Goal: Information Seeking & Learning: Find contact information

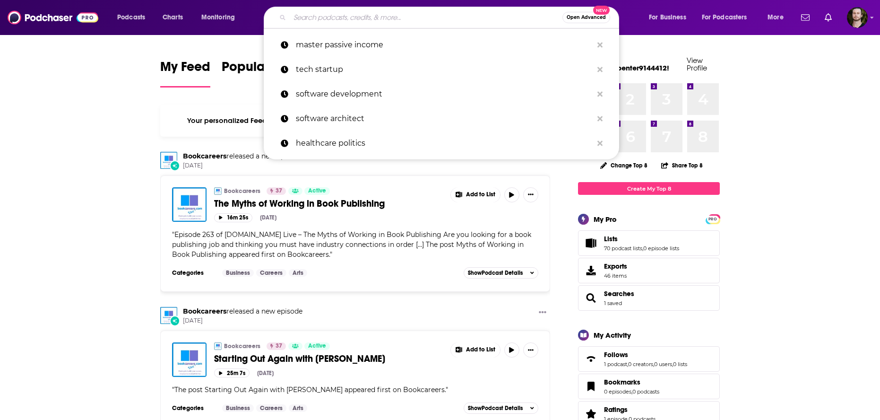
click at [479, 20] on input "Search podcasts, credits, & more..." at bounding box center [426, 17] width 273 height 15
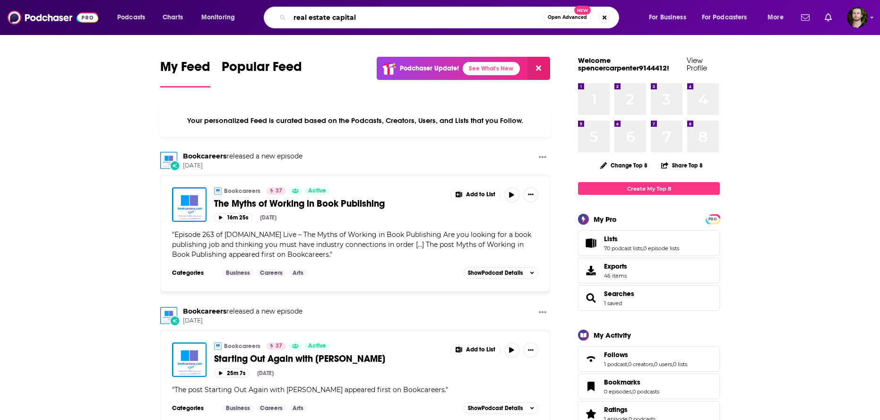
type input "real estate capital"
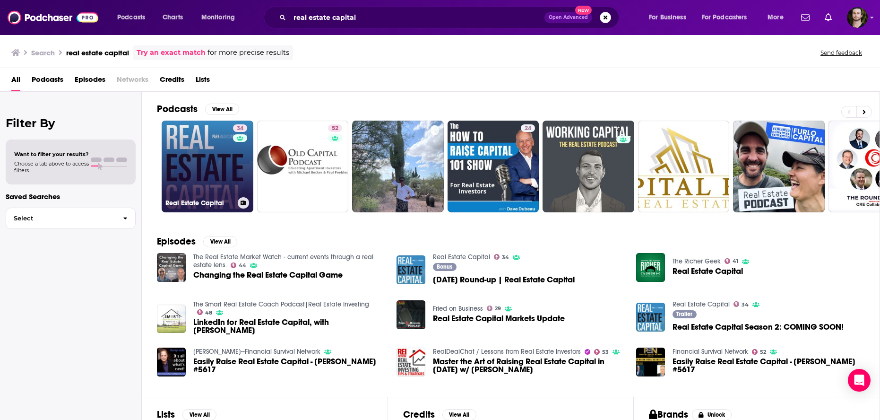
click at [204, 155] on link "34 Real Estate Capital" at bounding box center [208, 166] width 92 height 92
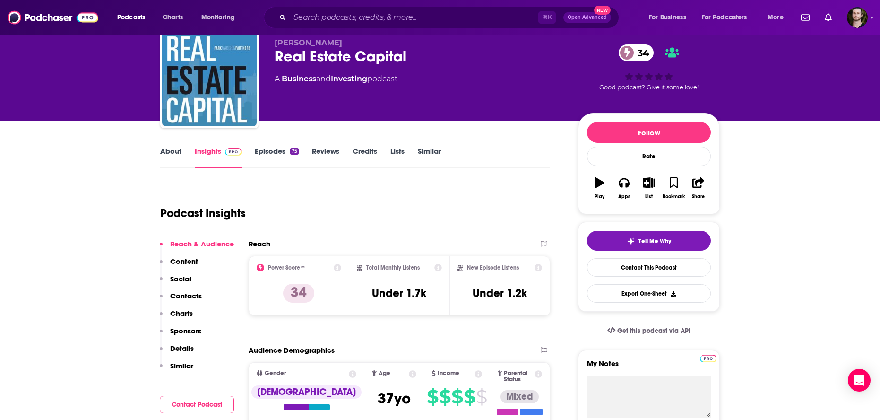
scroll to position [33, 0]
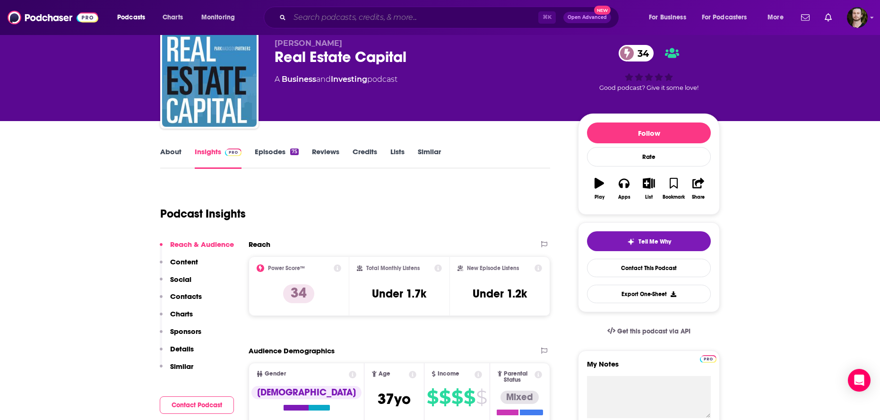
click at [417, 14] on input "Search podcasts, credits, & more..." at bounding box center [414, 17] width 248 height 15
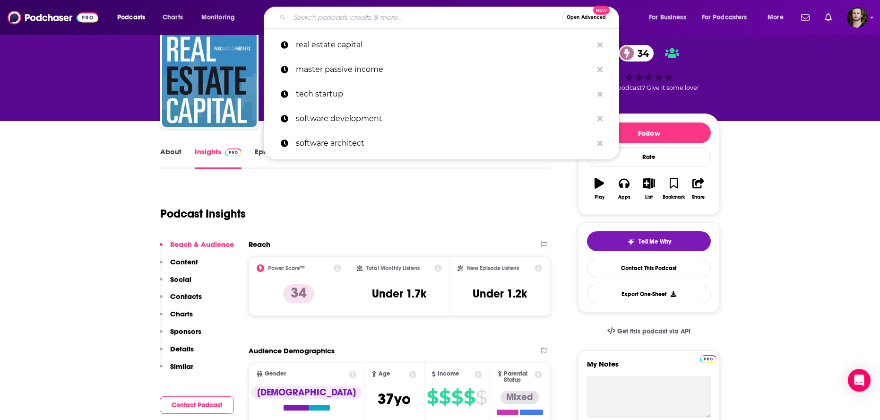
paste input "The Most Dwanderful Real Estate Podcast"
type input "The Most Dwanderful Real Estate Podcast"
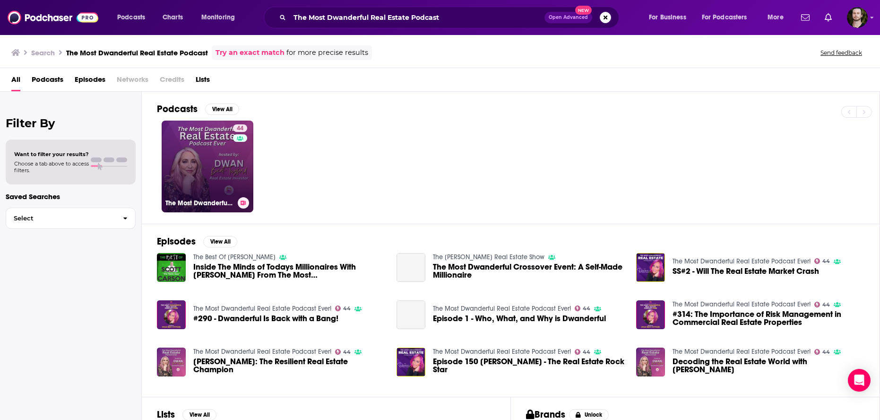
click at [181, 187] on link "44 The Most Dwanderful Real Estate Podcast Ever!" at bounding box center [208, 166] width 92 height 92
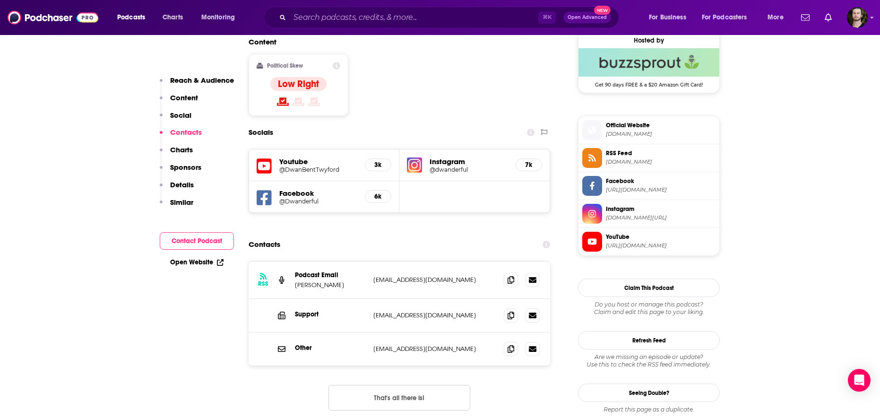
scroll to position [796, 0]
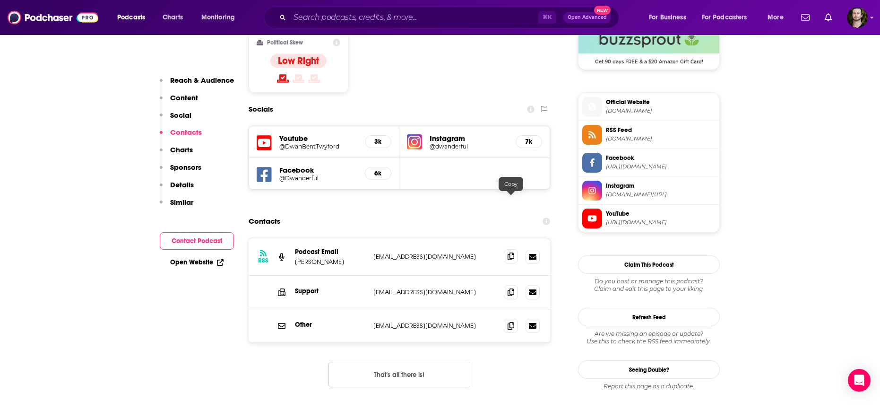
click at [507, 252] on icon at bounding box center [510, 256] width 7 height 8
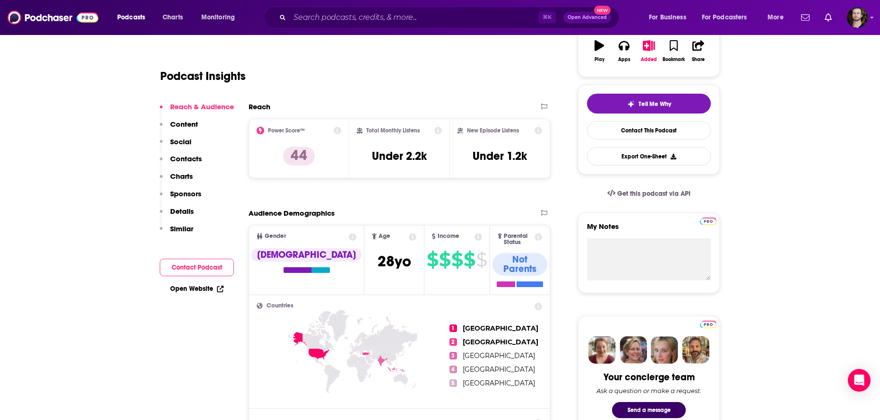
scroll to position [76, 0]
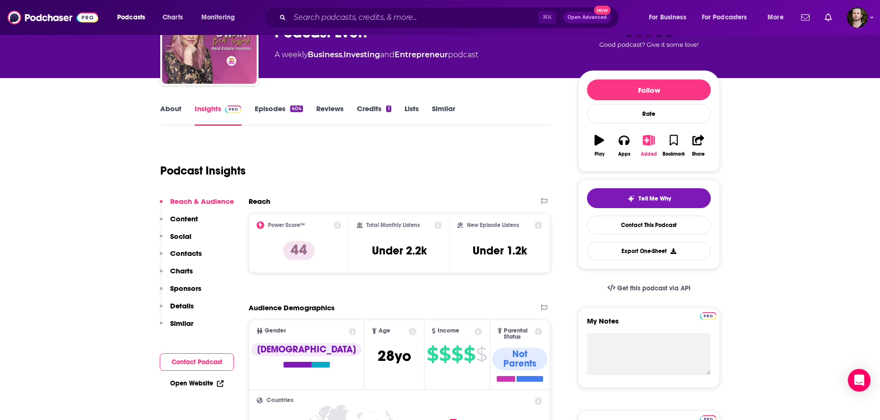
click at [648, 141] on icon "button" at bounding box center [649, 140] width 12 height 10
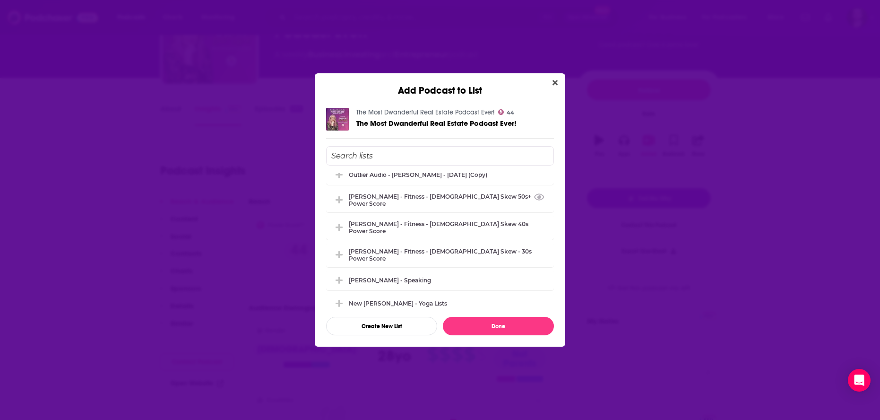
scroll to position [1077, 0]
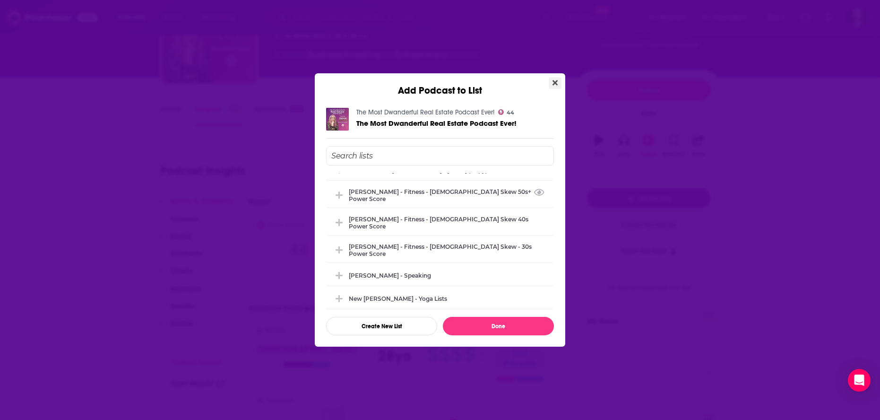
click at [557, 80] on button "Close" at bounding box center [554, 83] width 13 height 12
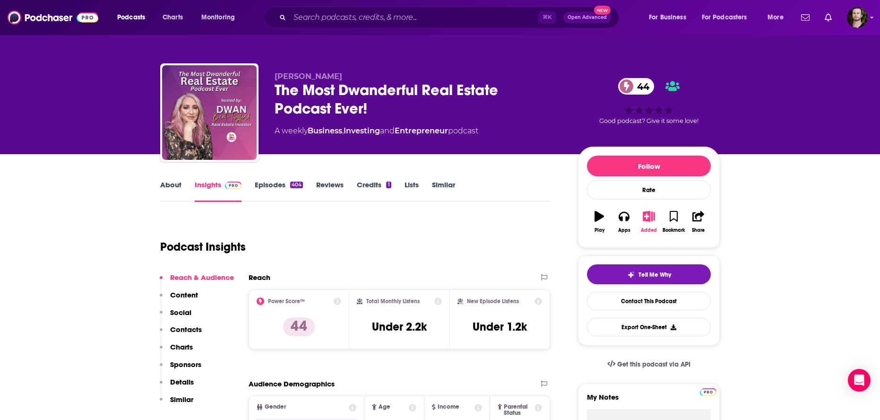
scroll to position [2, 0]
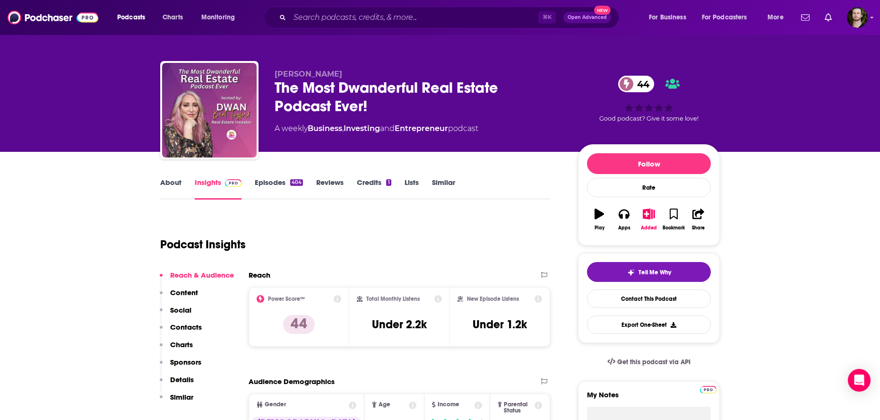
click at [574, 89] on div "[PERSON_NAME] The Most Dwanderful Real Estate Podcast Ever! 44 A weekly Busines…" at bounding box center [496, 111] width 445 height 85
click at [325, 15] on input "Search podcasts, credits, & more..." at bounding box center [414, 17] width 248 height 15
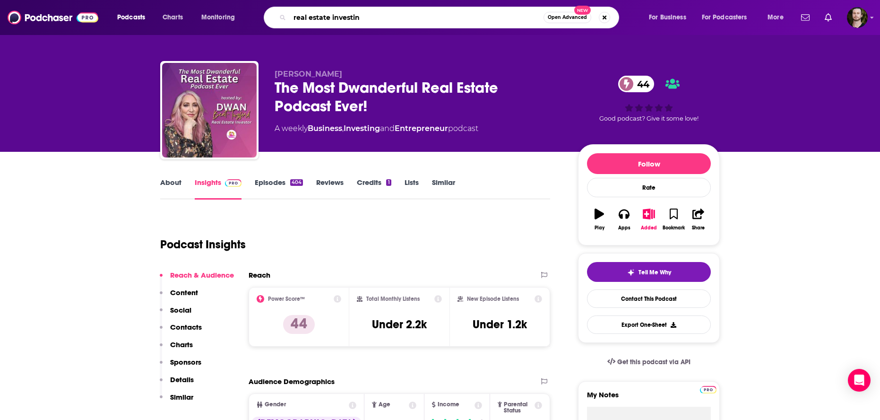
type input "real estate investing"
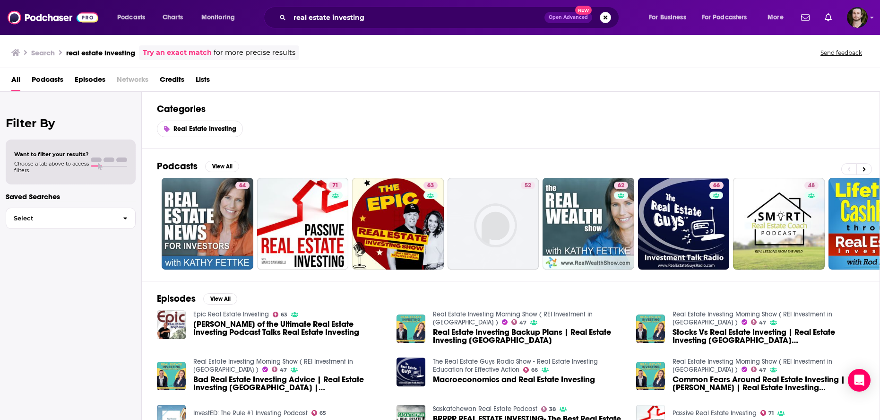
click at [50, 79] on span "Podcasts" at bounding box center [48, 81] width 32 height 19
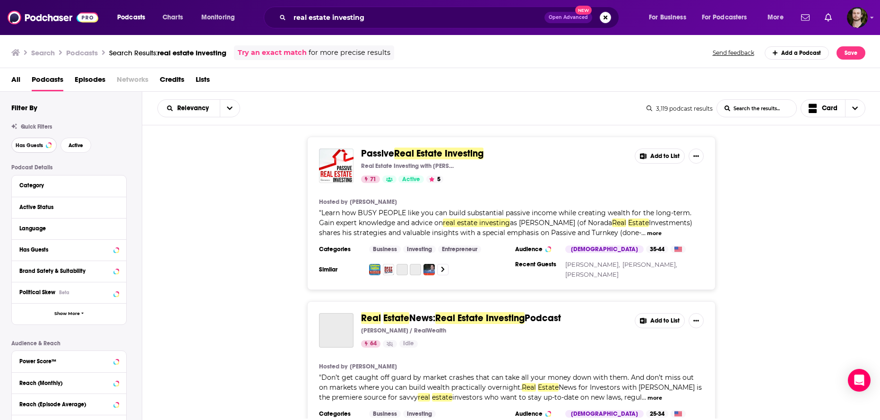
click at [23, 149] on button "Has Guests" at bounding box center [33, 144] width 45 height 15
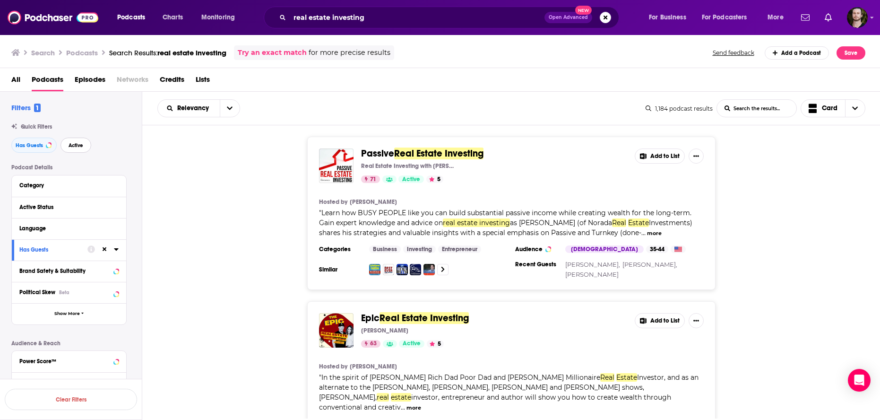
click at [76, 146] on span "Active" at bounding box center [76, 145] width 15 height 5
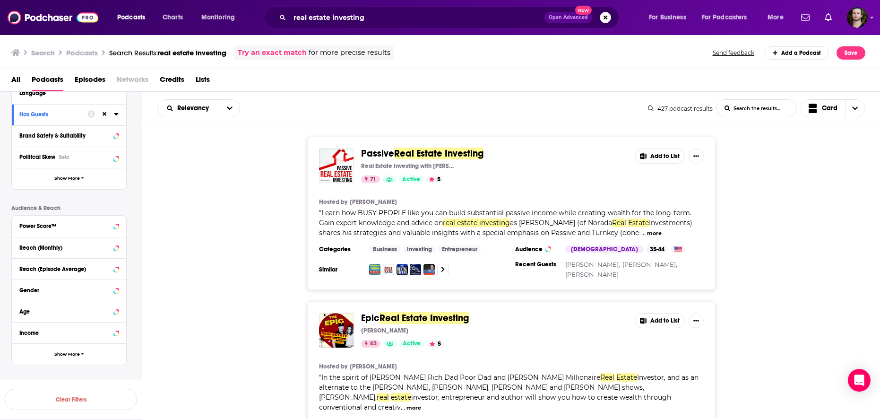
scroll to position [146, 0]
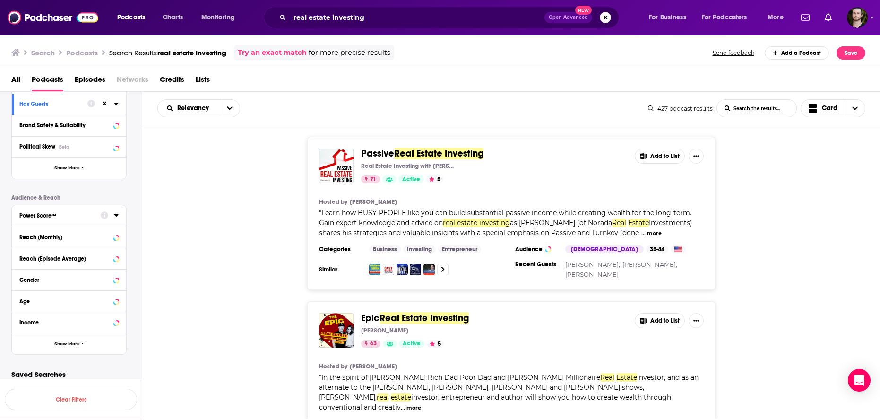
click at [51, 212] on div "Power Score™" at bounding box center [56, 215] width 75 height 7
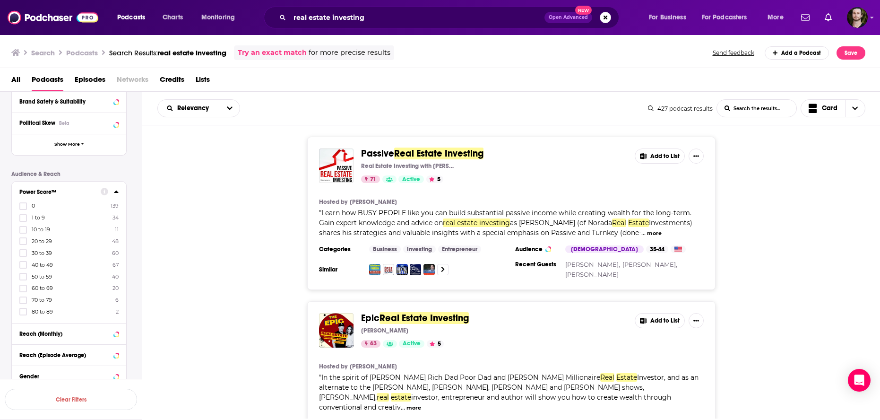
scroll to position [170, 0]
click at [23, 240] on icon at bounding box center [23, 241] width 6 height 4
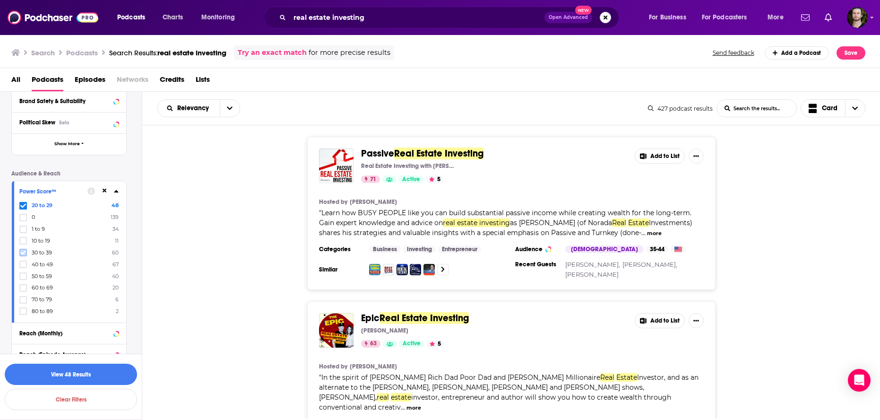
click at [25, 251] on icon at bounding box center [23, 252] width 6 height 4
click at [24, 261] on icon at bounding box center [23, 264] width 6 height 6
click at [23, 272] on label at bounding box center [23, 276] width 8 height 8
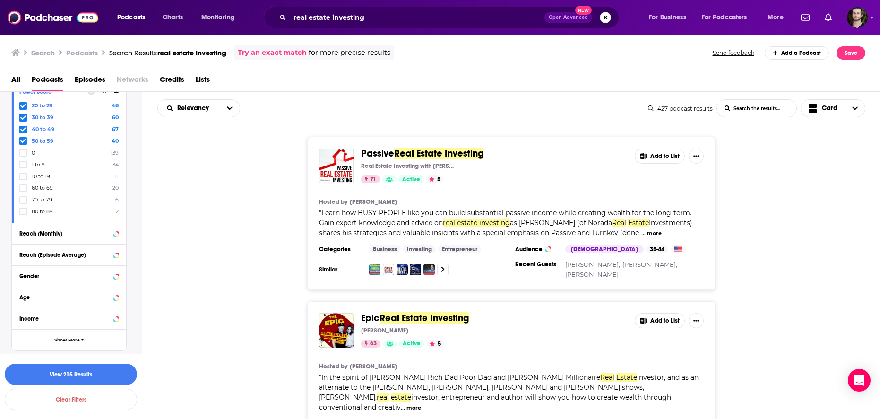
scroll to position [272, 0]
click at [68, 334] on span "Show More" at bounding box center [67, 336] width 26 height 5
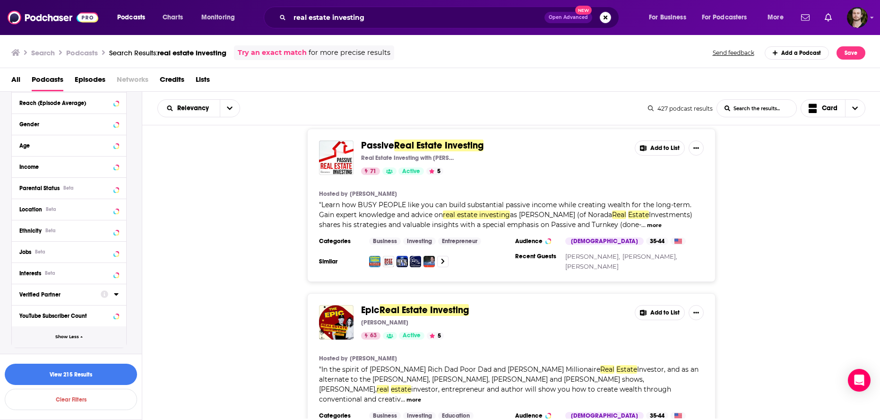
scroll to position [4, 0]
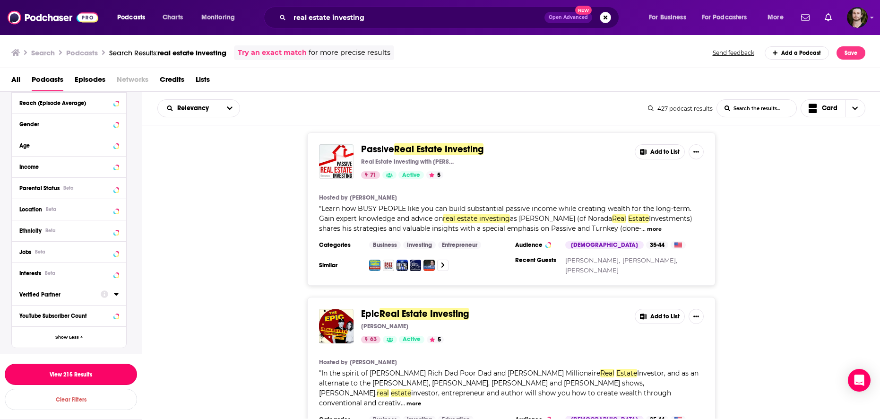
drag, startPoint x: 99, startPoint y: 366, endPoint x: 94, endPoint y: 367, distance: 5.2
click at [100, 366] on button "View 215 Results" at bounding box center [71, 373] width 132 height 21
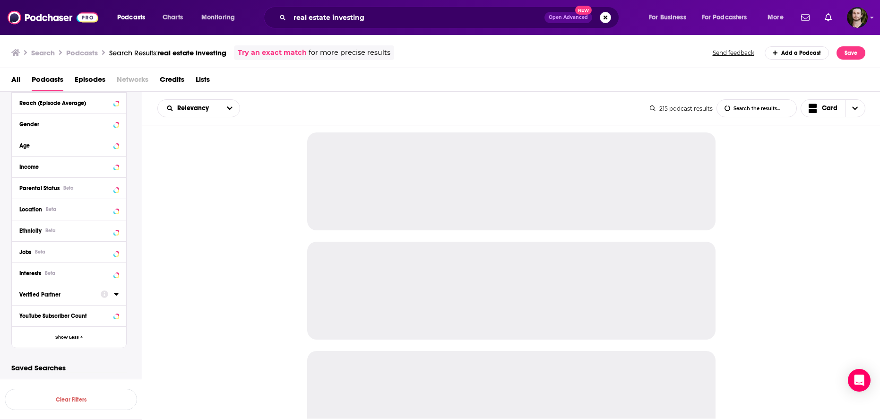
scroll to position [351, 0]
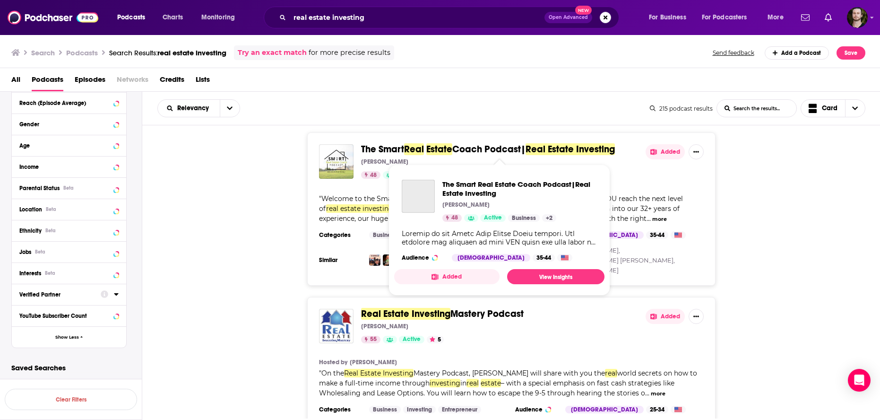
click at [479, 150] on span "Coach Podcast|" at bounding box center [488, 149] width 73 height 12
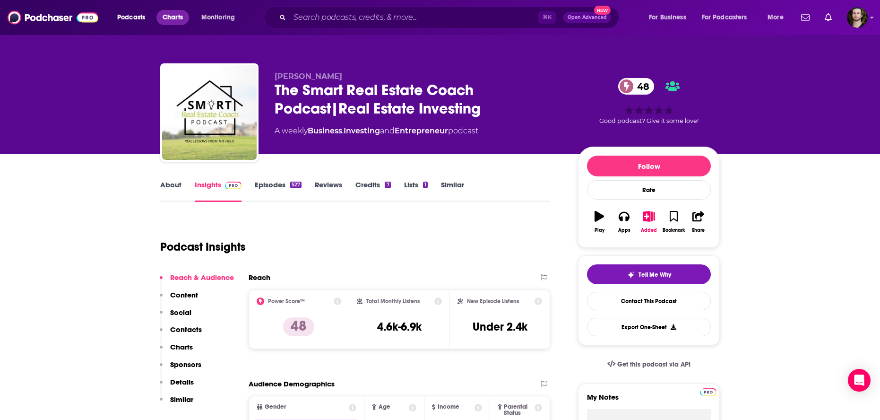
click at [169, 16] on span "Charts" at bounding box center [173, 17] width 20 height 13
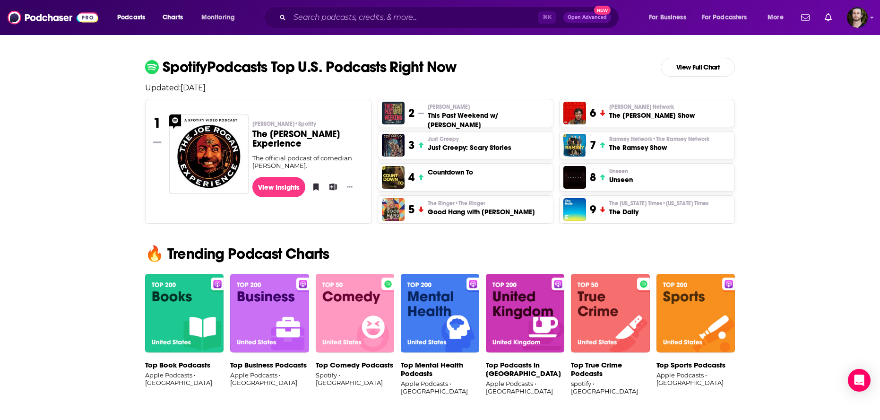
scroll to position [393, 0]
click at [453, 111] on h3 "This Past Weekend w/ [PERSON_NAME]" at bounding box center [488, 120] width 121 height 19
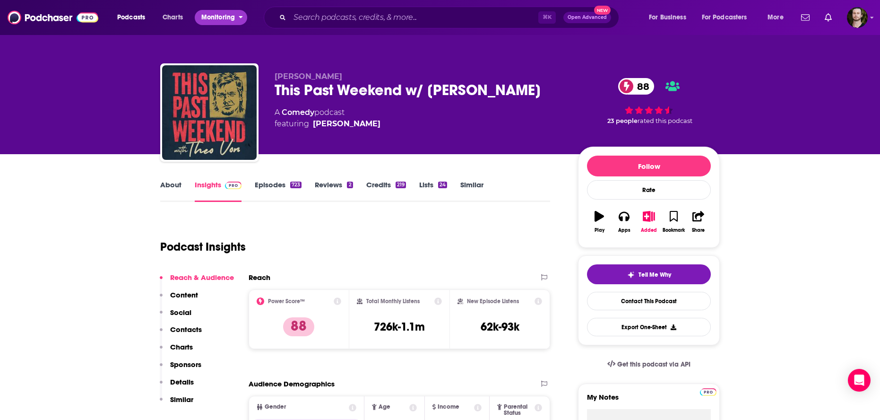
click at [211, 21] on span "Monitoring" at bounding box center [218, 17] width 34 height 13
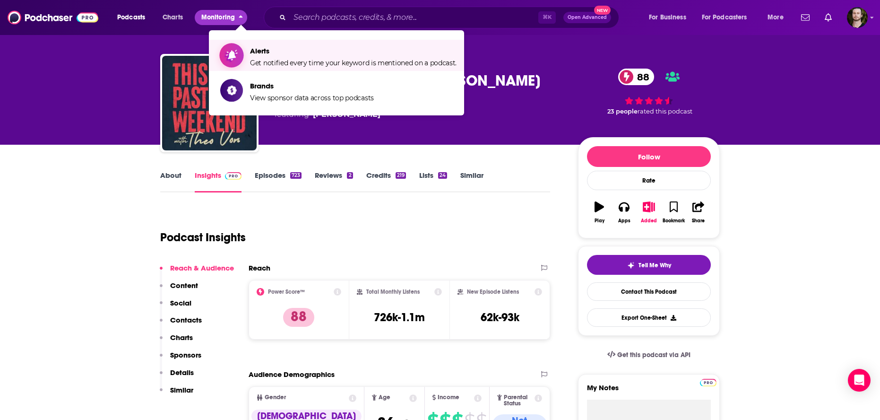
scroll to position [14, 0]
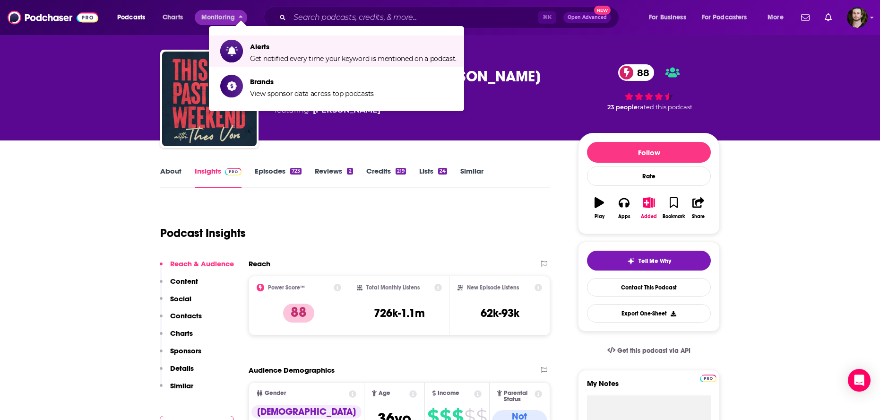
click at [718, 40] on div "[PERSON_NAME] This Past Weekend w/ [PERSON_NAME] 88 A Comedy podcast featuring …" at bounding box center [440, 89] width 574 height 102
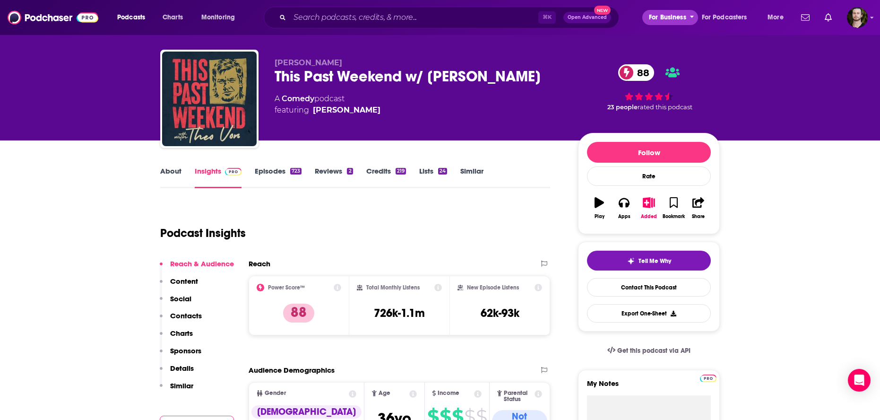
click at [672, 20] on span "For Business" at bounding box center [667, 17] width 37 height 13
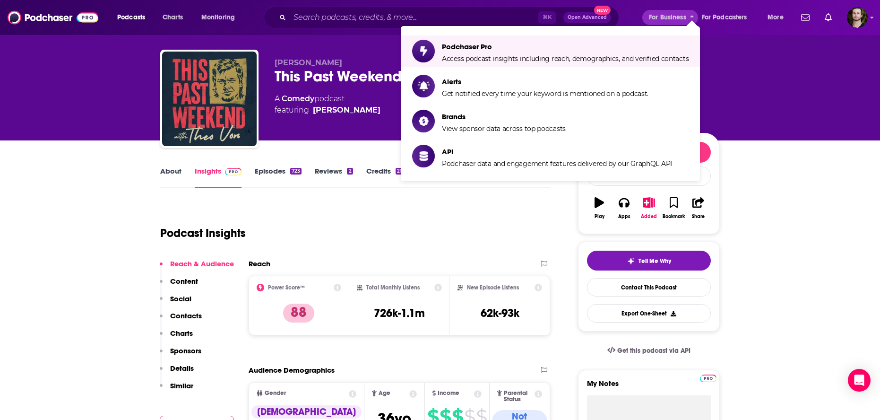
click at [755, 63] on div "[PERSON_NAME] This Past Weekend w/ [PERSON_NAME] 88 A Comedy podcast featuring …" at bounding box center [440, 63] width 880 height 154
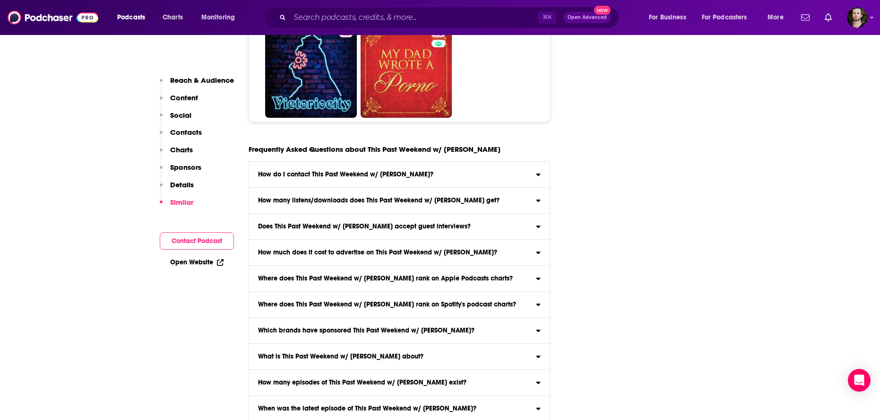
scroll to position [3975, 0]
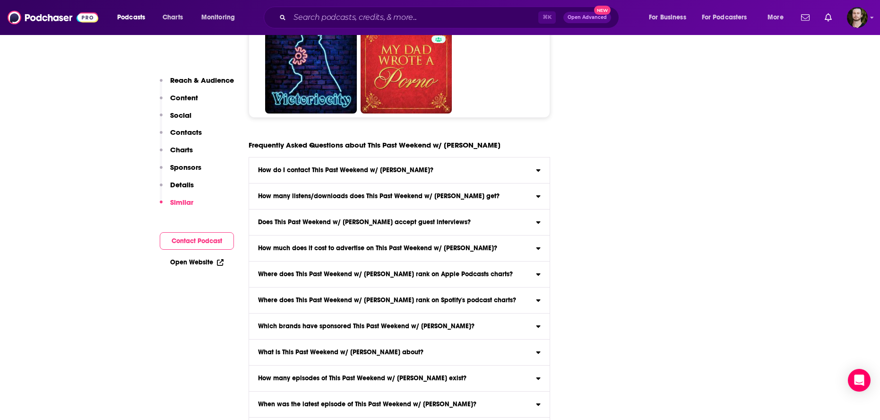
click at [401, 167] on h3 "How do I contact This Past Weekend w/ [PERSON_NAME]?" at bounding box center [345, 170] width 175 height 7
click at [0, 0] on input "How do I contact This Past Weekend w/ [PERSON_NAME]? Click here to view contact…" at bounding box center [0, 0] width 0 height 0
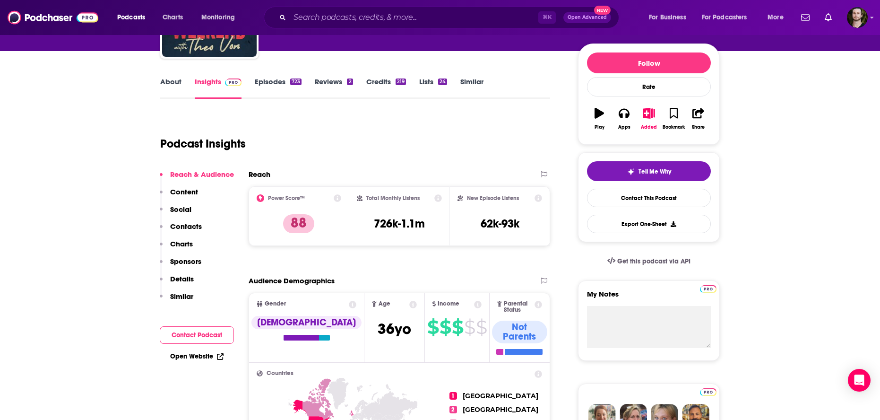
scroll to position [0, 0]
